Goal: Information Seeking & Learning: Learn about a topic

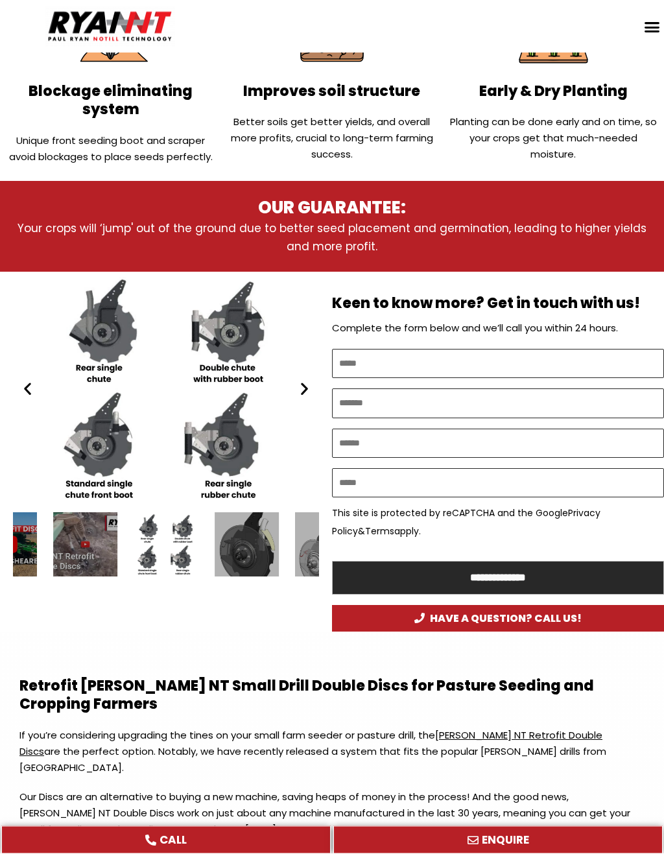
scroll to position [516, 0]
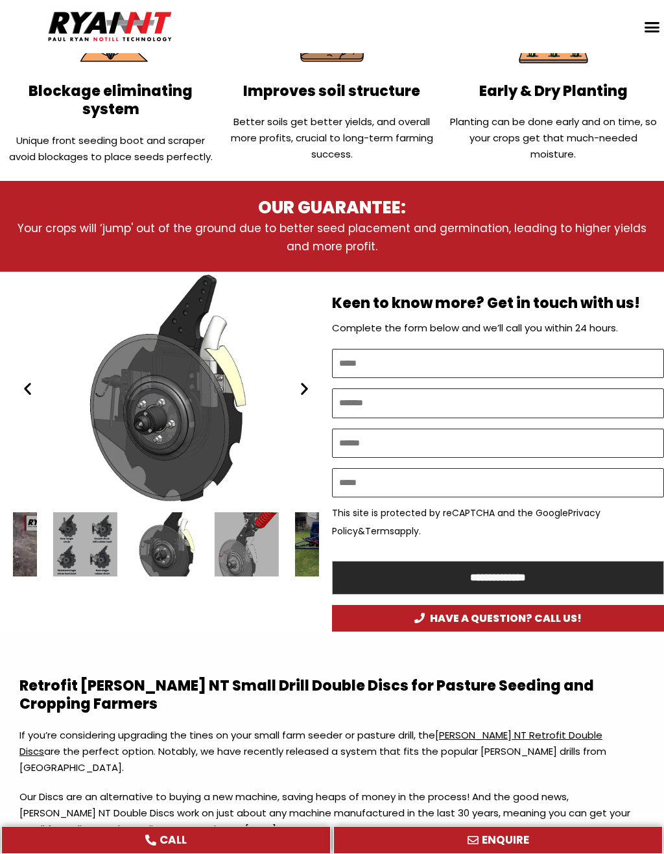
click at [159, 424] on div "Ryan NT (RFM NT) double disc 2020" at bounding box center [166, 389] width 306 height 234
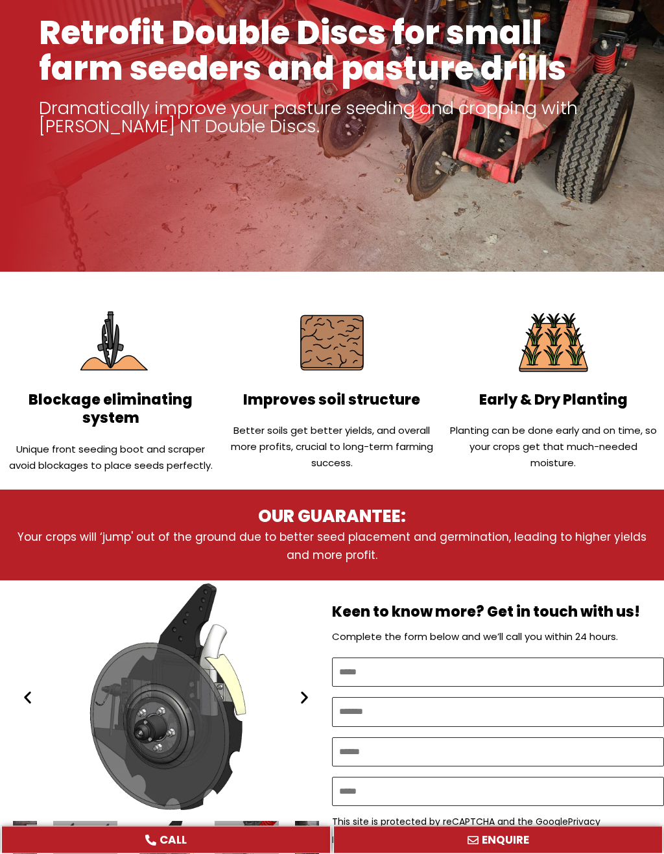
scroll to position [0, 0]
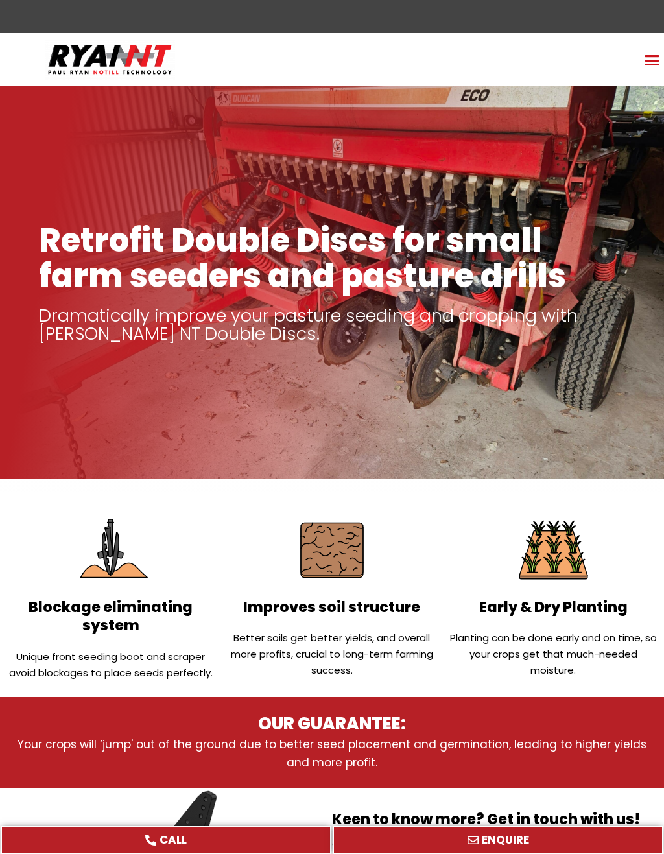
click at [657, 69] on div "Menu Toggle" at bounding box center [651, 59] width 25 height 25
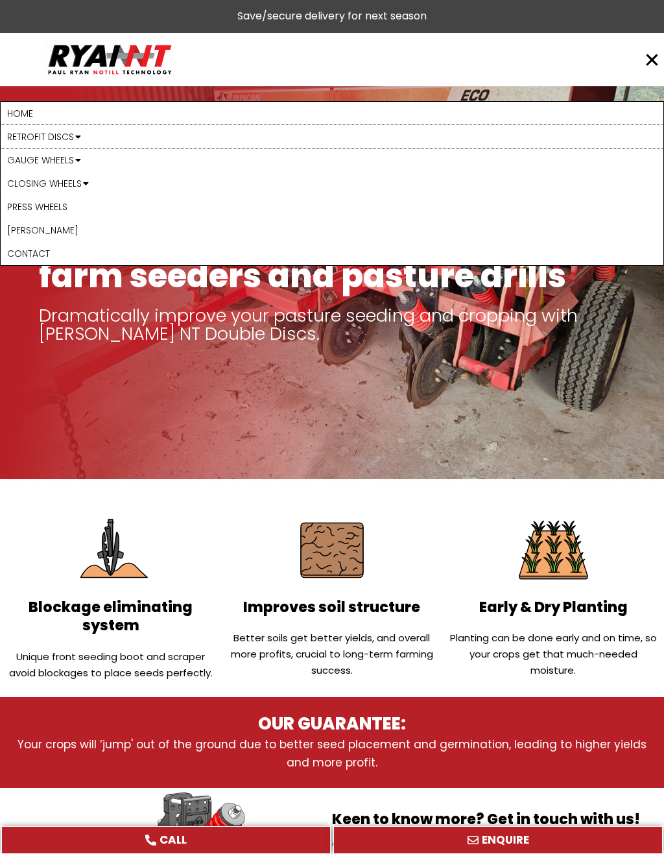
click at [29, 135] on link "Retrofit Discs" at bounding box center [332, 136] width 663 height 23
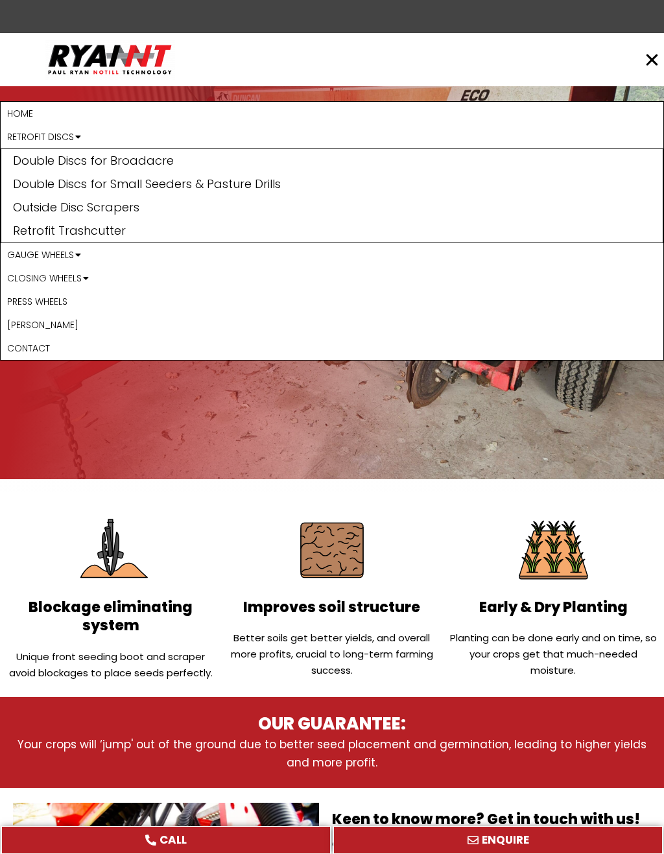
click at [36, 159] on link "Double Discs for Broadacre" at bounding box center [331, 160] width 661 height 23
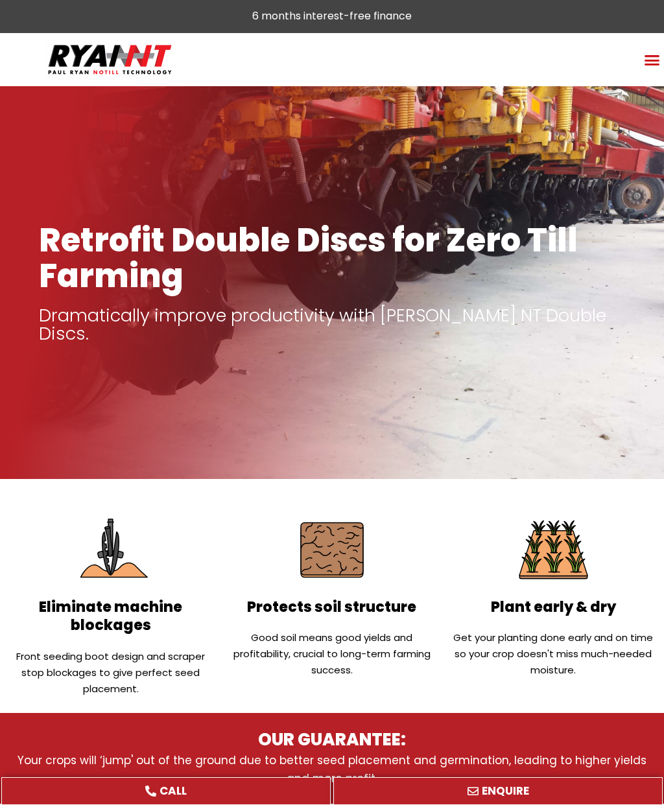
click at [645, 61] on icon "Menu Toggle" at bounding box center [652, 60] width 16 height 16
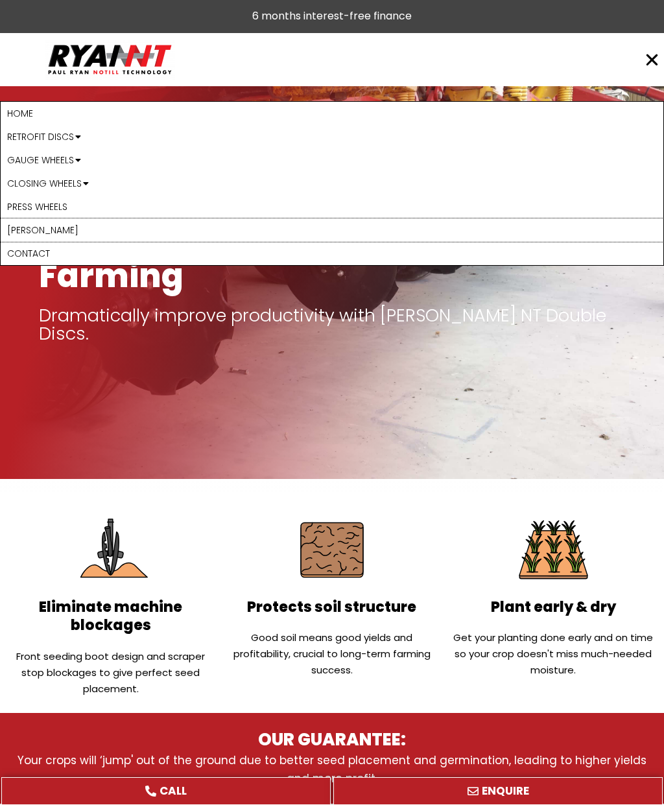
click at [15, 230] on link "[PERSON_NAME]" at bounding box center [332, 229] width 663 height 23
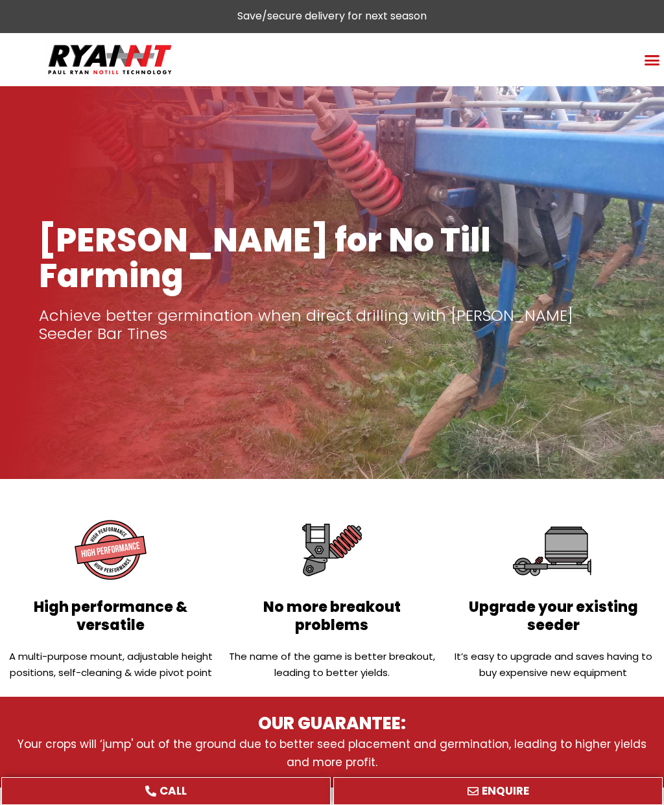
click at [648, 58] on icon "Menu Toggle" at bounding box center [652, 60] width 16 height 16
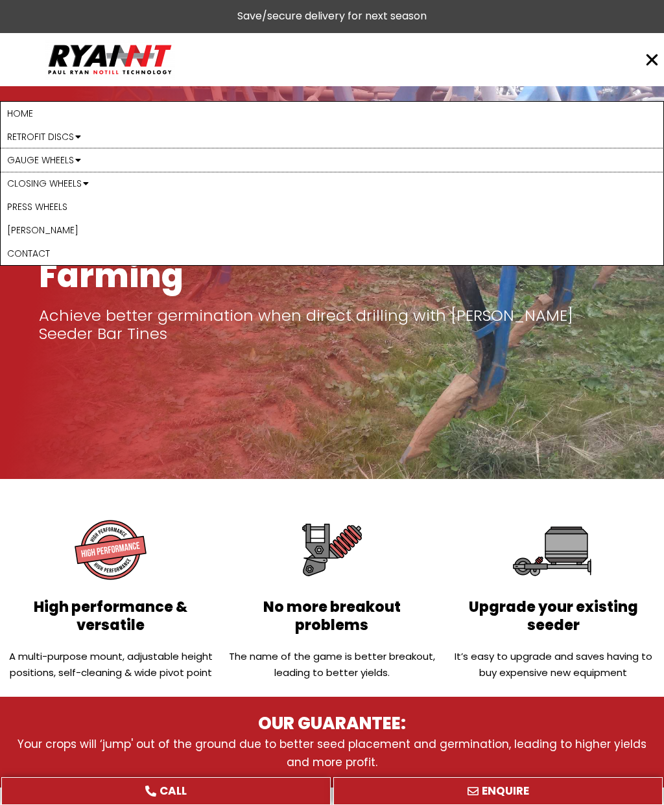
click at [21, 156] on link "Gauge Wheels" at bounding box center [332, 159] width 663 height 23
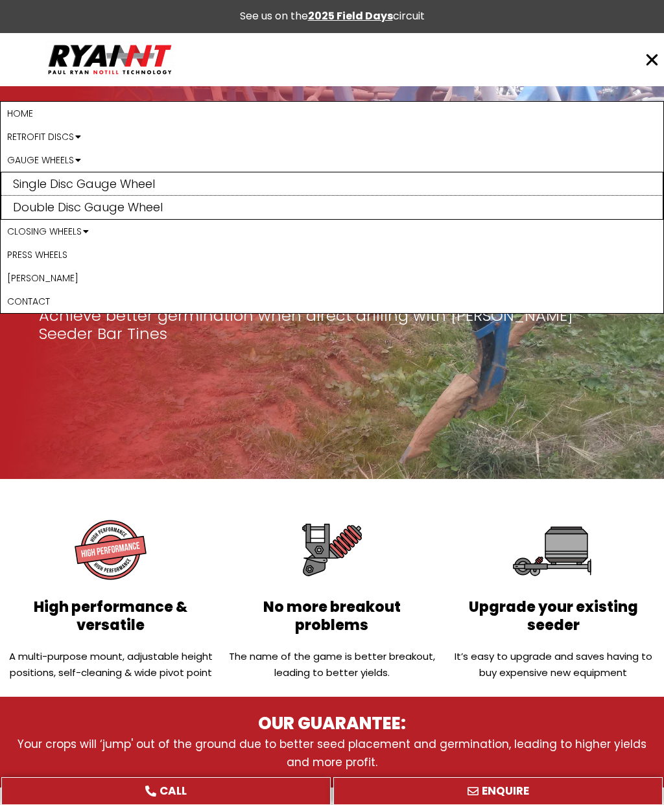
click at [20, 206] on link "Double Disc Gauge Wheel" at bounding box center [331, 207] width 661 height 23
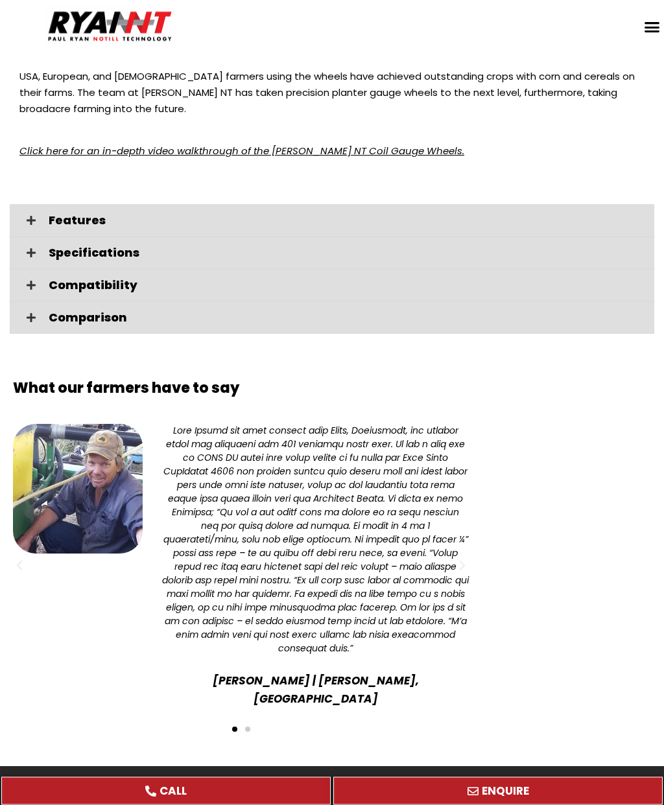
scroll to position [2436, 0]
click at [25, 208] on div "Features" at bounding box center [332, 220] width 644 height 32
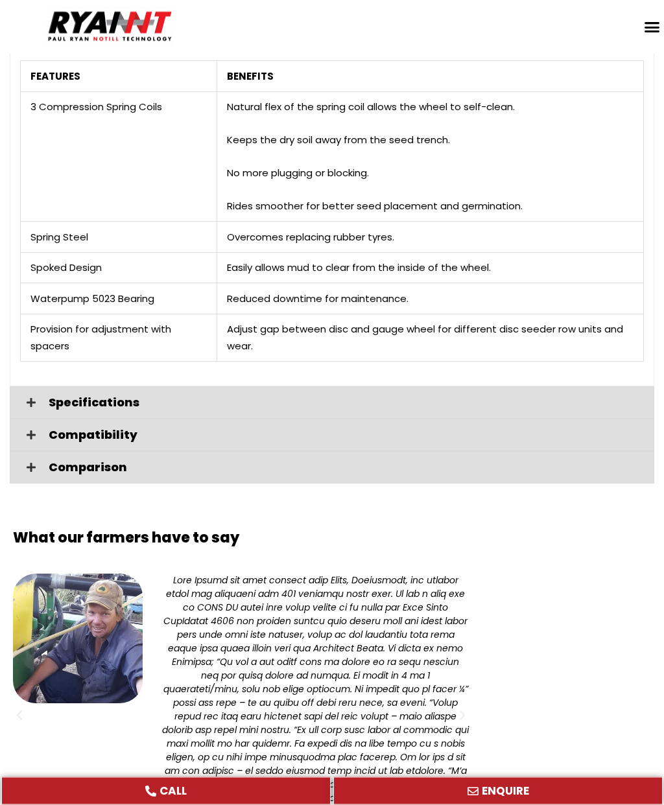
click at [29, 398] on icon at bounding box center [31, 403] width 9 height 10
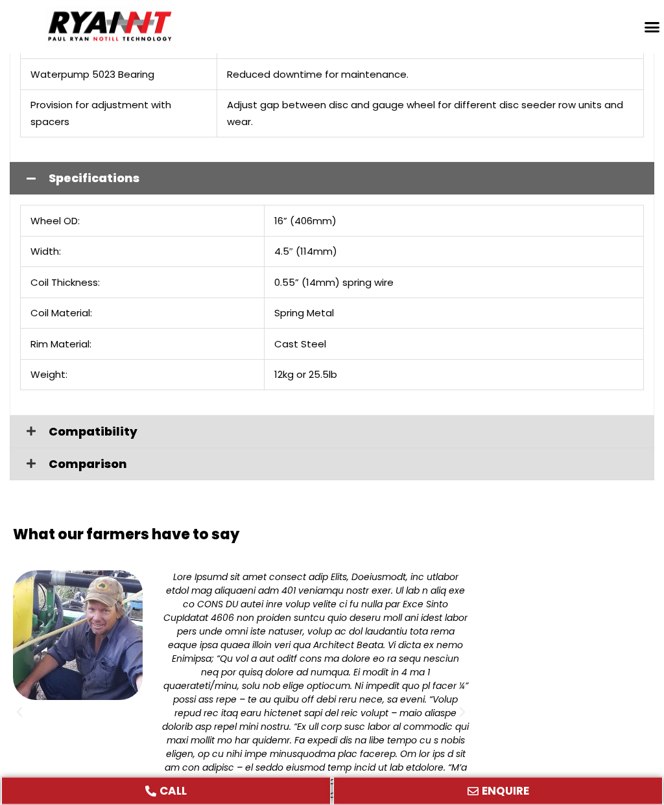
click at [29, 416] on div "Compatibility" at bounding box center [332, 432] width 644 height 32
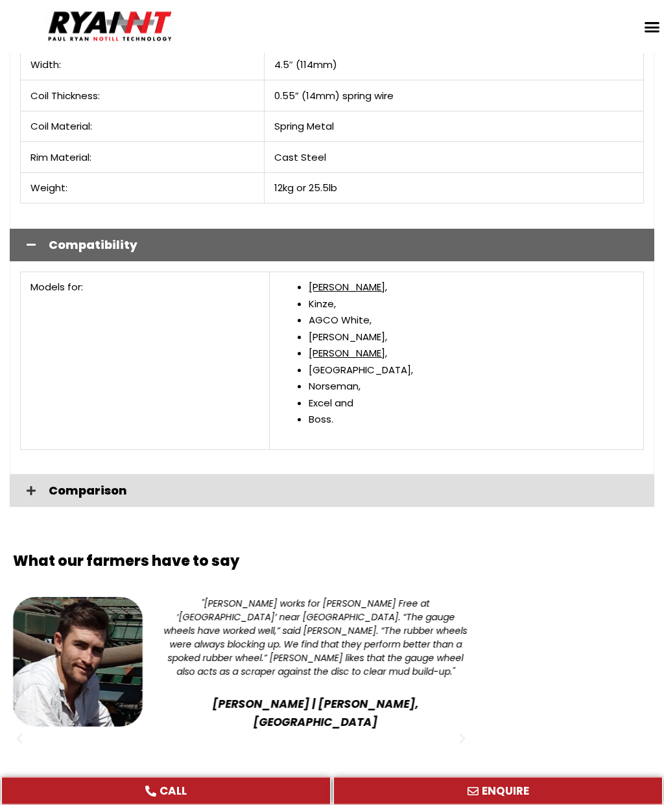
scroll to position [3045, 0]
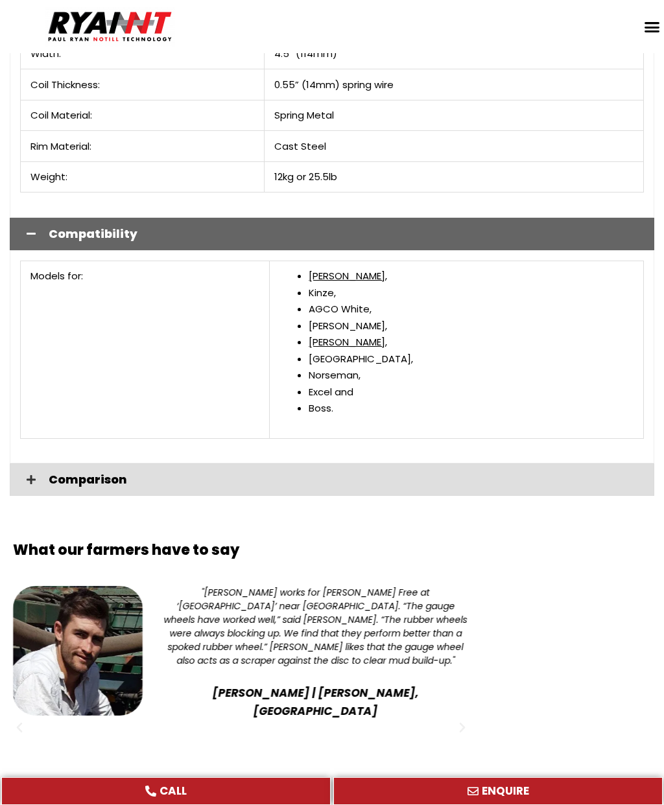
click at [29, 475] on icon at bounding box center [31, 480] width 9 height 10
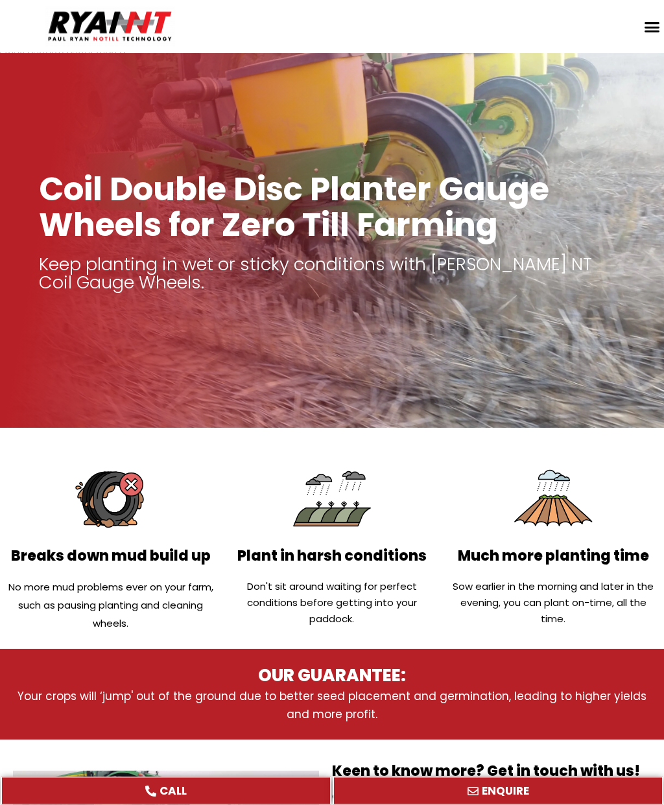
scroll to position [51, 0]
click at [659, 29] on icon "Menu Toggle" at bounding box center [652, 27] width 16 height 16
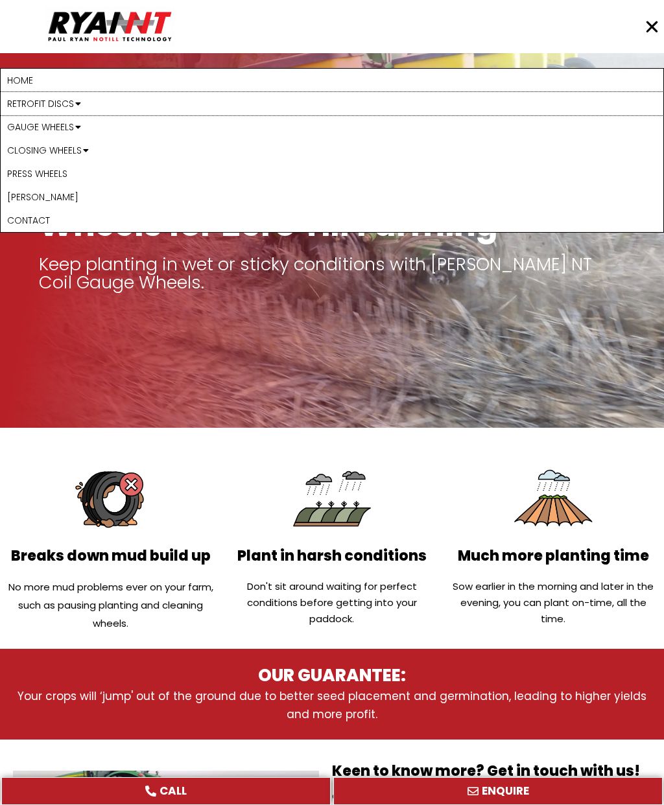
click at [18, 97] on link "Retrofit Discs" at bounding box center [332, 103] width 663 height 23
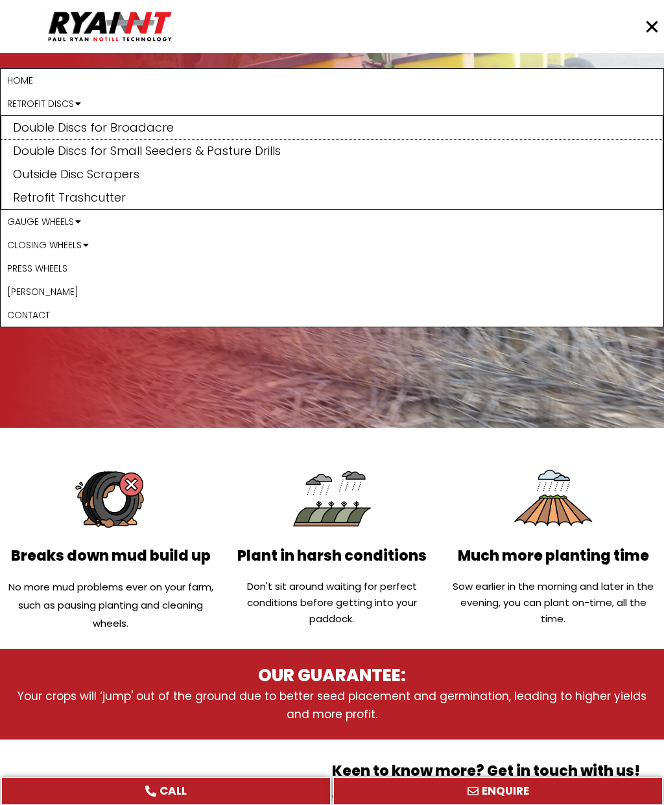
click at [29, 126] on link "Double Discs for Broadacre" at bounding box center [331, 127] width 661 height 23
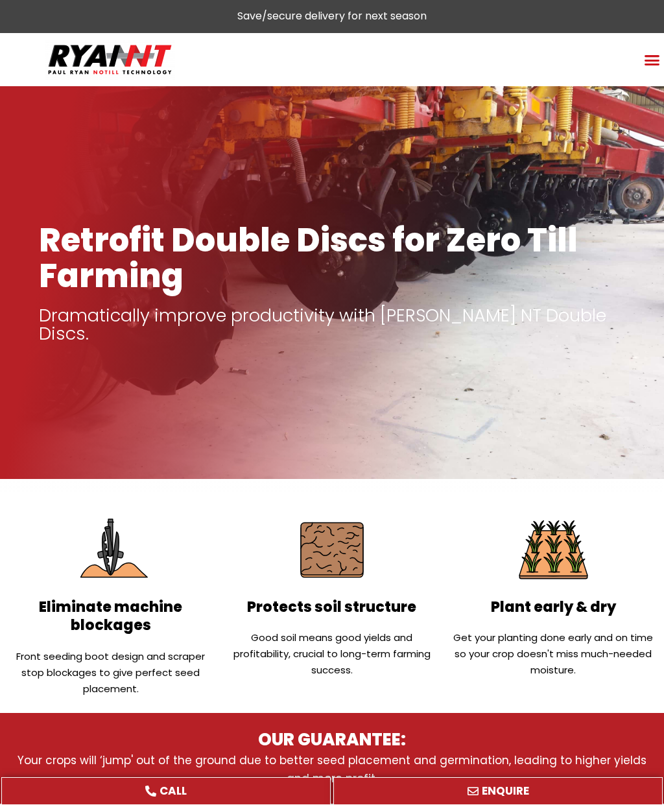
click at [647, 64] on icon "Menu Toggle" at bounding box center [652, 60] width 16 height 16
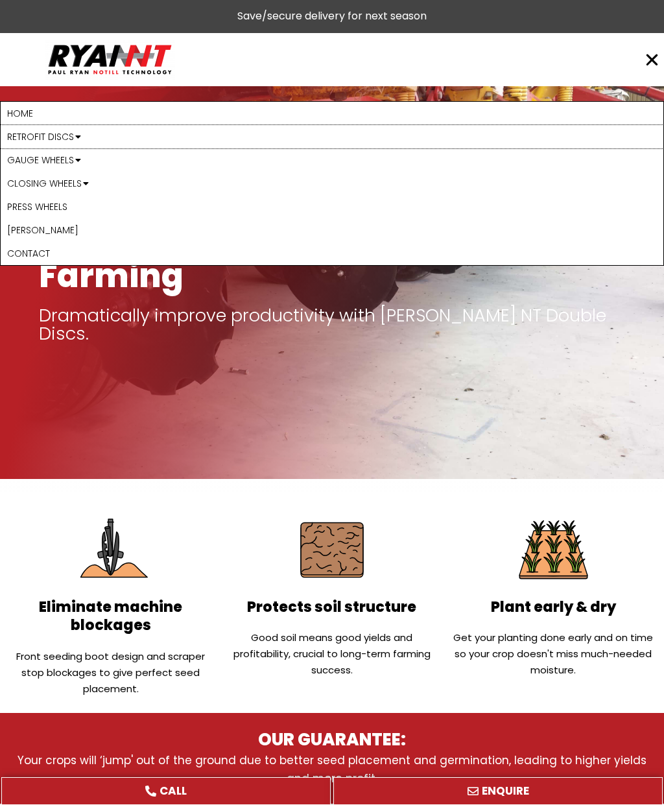
click at [12, 138] on link "Retrofit Discs" at bounding box center [332, 136] width 663 height 23
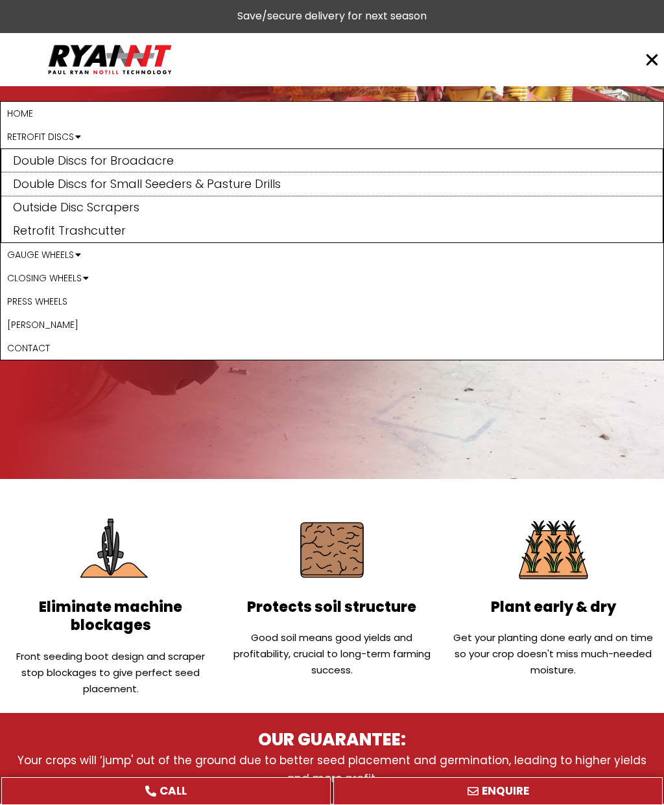
click at [39, 184] on link "Double Discs for Small Seeders & Pasture Drills" at bounding box center [331, 183] width 661 height 23
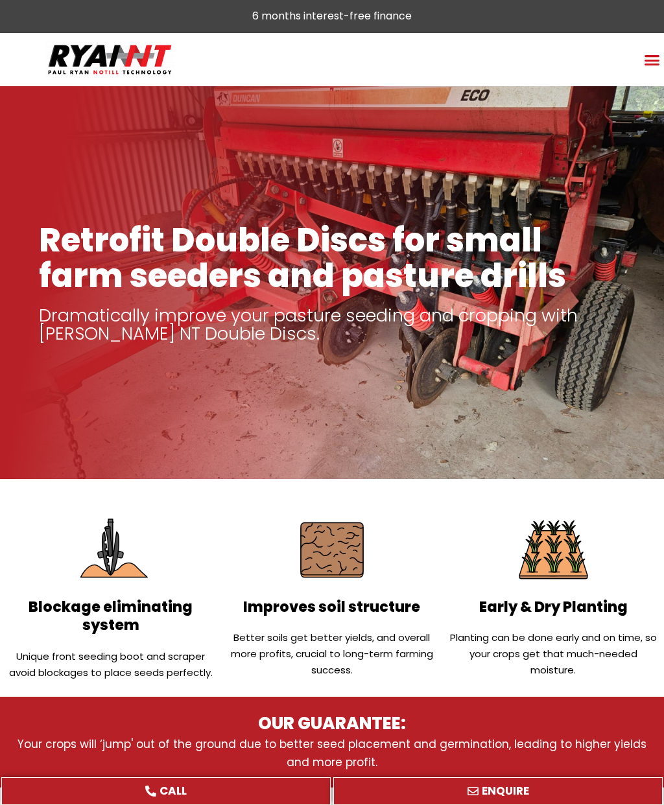
click at [650, 62] on icon "Menu Toggle" at bounding box center [652, 60] width 16 height 16
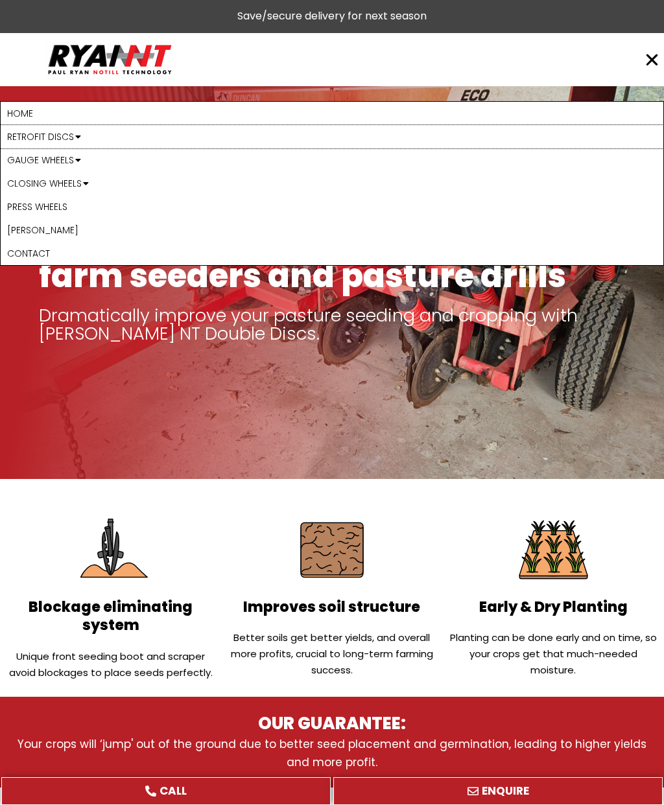
click at [35, 141] on link "Retrofit Discs" at bounding box center [332, 136] width 663 height 23
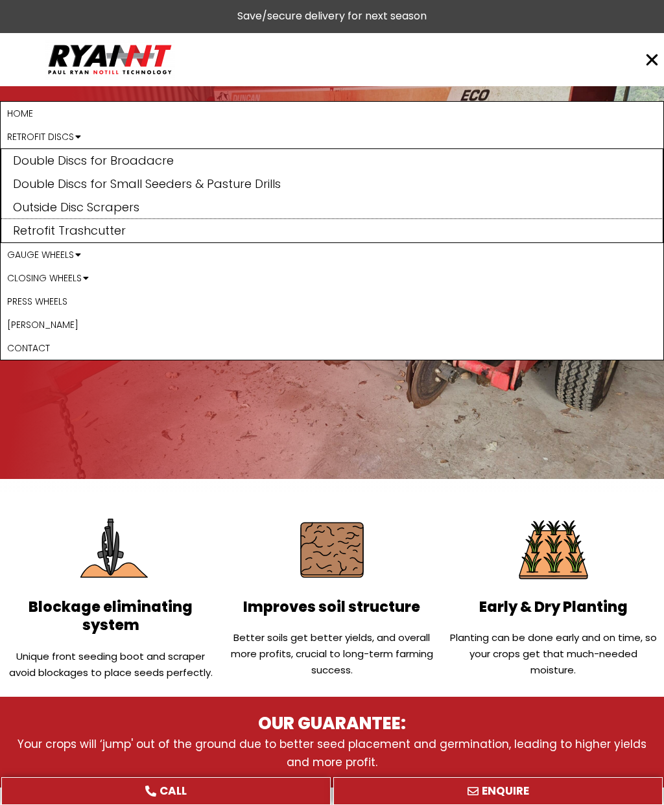
click at [17, 227] on link "Retrofit Trashcutter" at bounding box center [331, 230] width 661 height 23
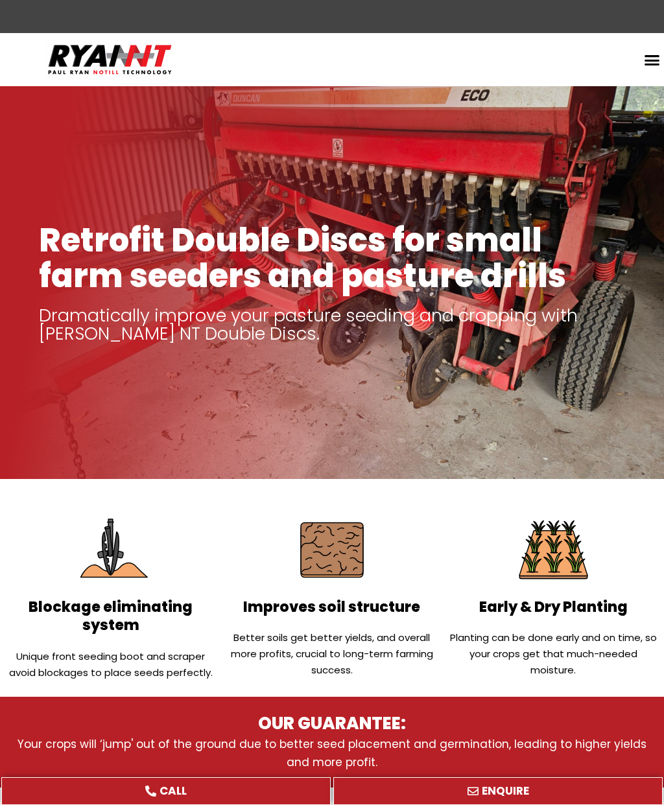
click at [78, 101] on link "Retrofit Trashcutter" at bounding box center [331, 101] width 661 height 0
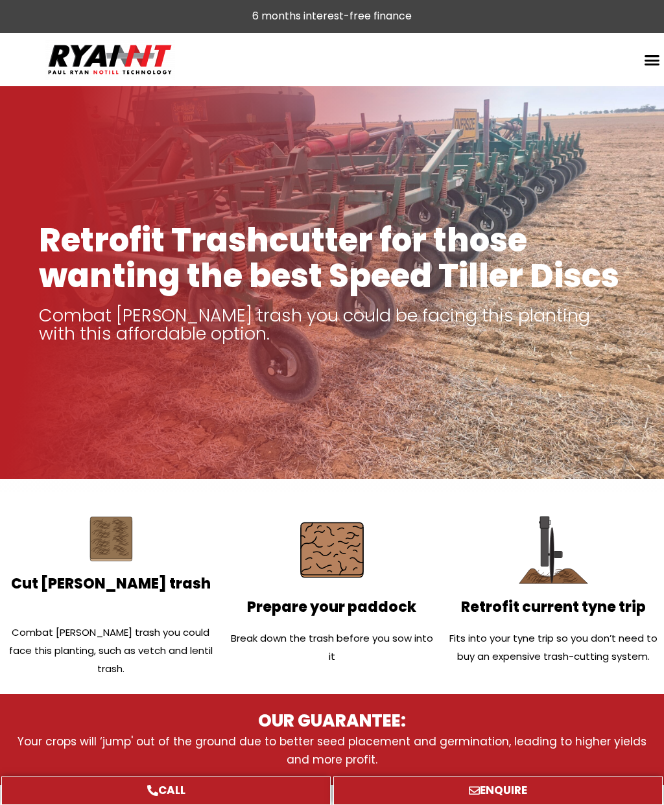
click at [648, 64] on icon "Menu Toggle" at bounding box center [652, 60] width 16 height 16
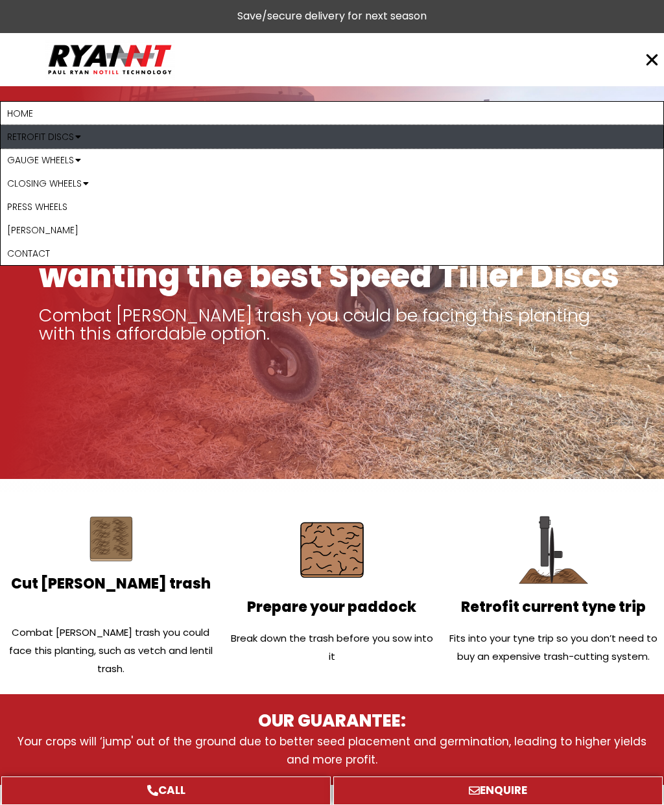
click at [17, 135] on link "Retrofit Discs" at bounding box center [332, 136] width 663 height 23
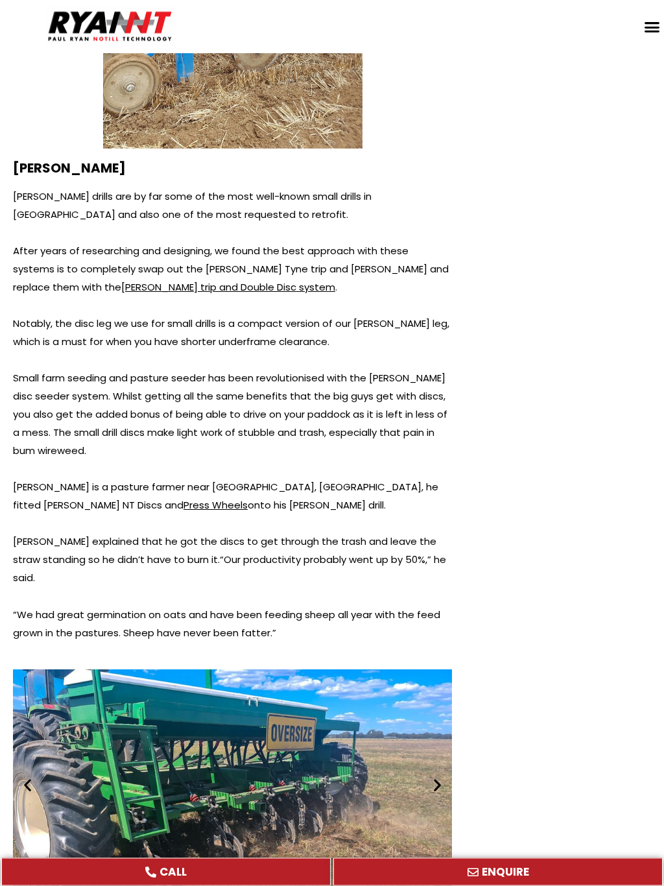
scroll to position [5016, 0]
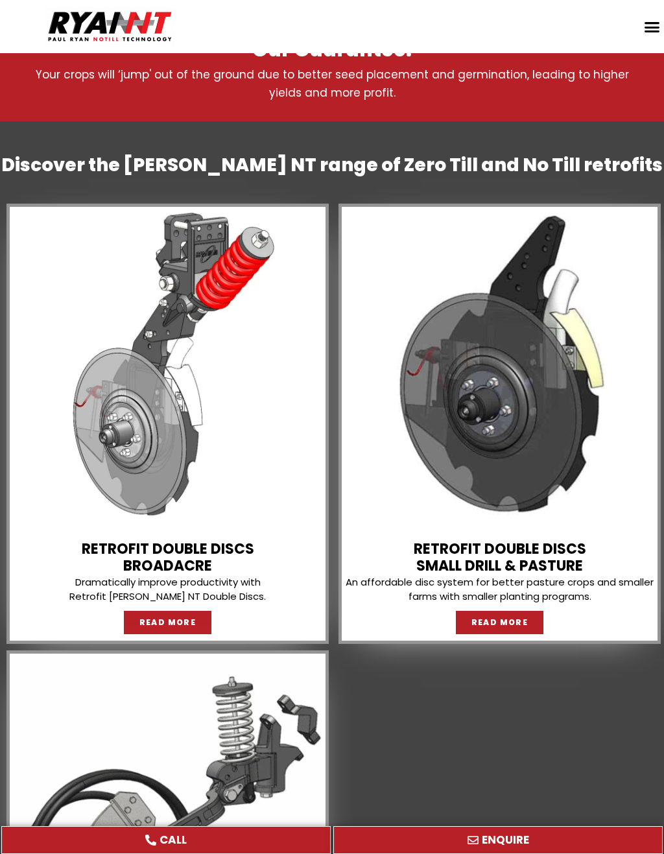
scroll to position [928, 0]
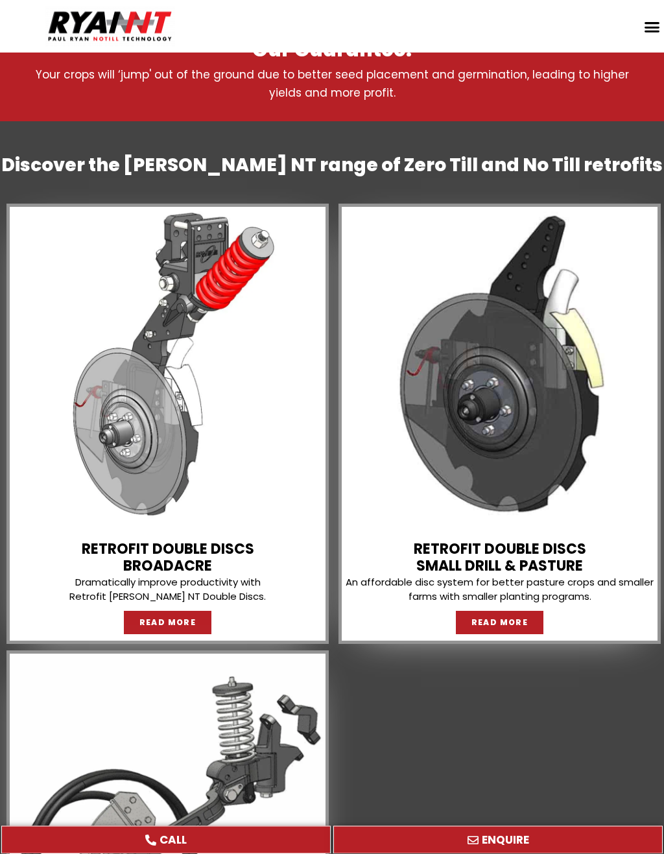
click at [159, 460] on img at bounding box center [168, 365] width 316 height 316
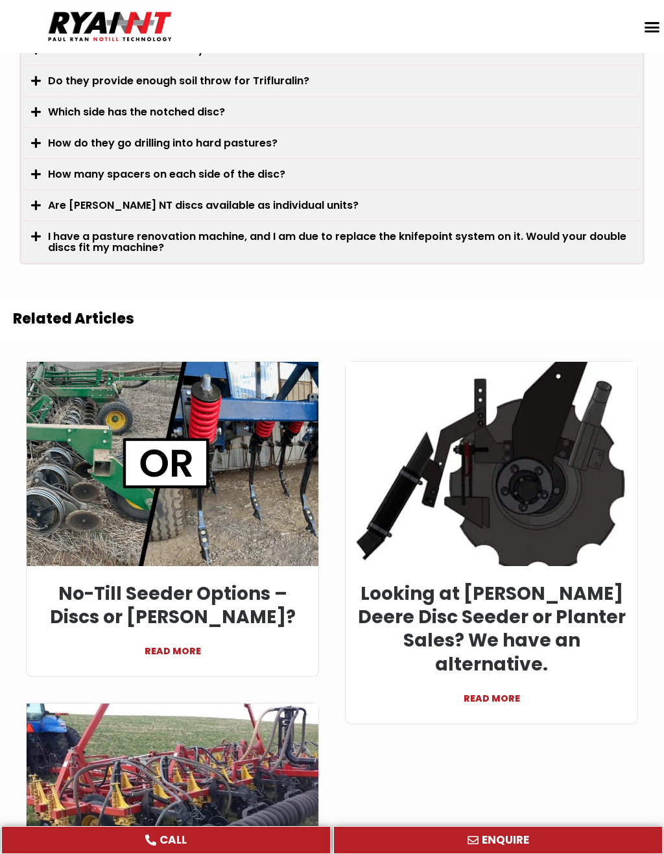
scroll to position [3980, 0]
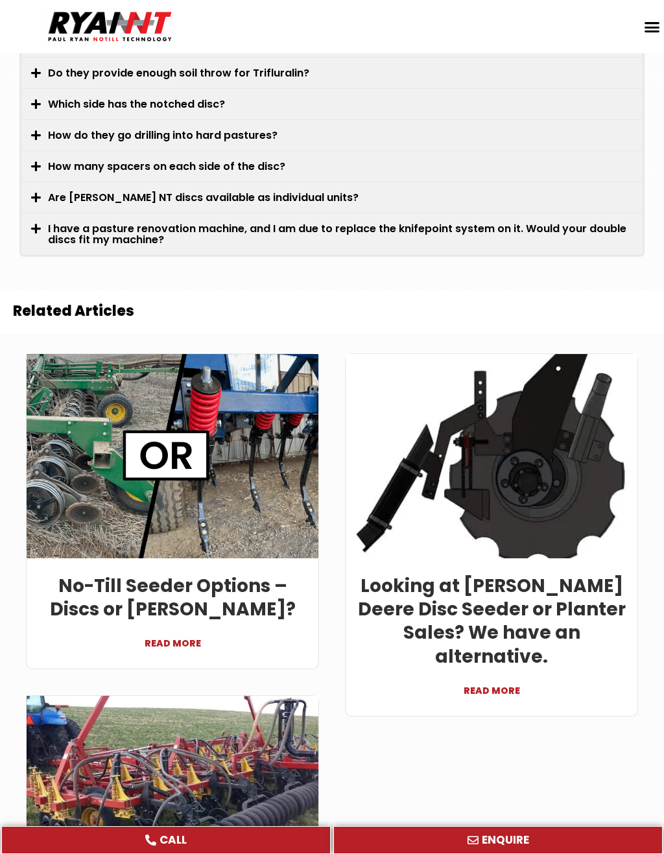
click at [506, 668] on link "READ MORE" at bounding box center [491, 683] width 272 height 31
